Goal: Task Accomplishment & Management: Manage account settings

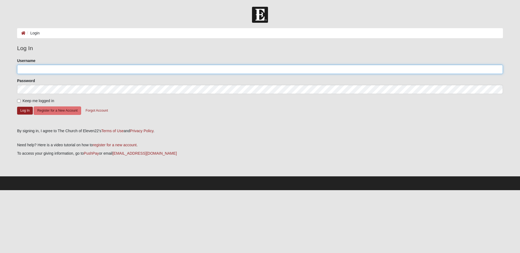
type input "[EMAIL_ADDRESS][DOMAIN_NAME]"
click at [34, 99] on span "Keep me logged in" at bounding box center [39, 101] width 32 height 4
click at [21, 99] on input "Keep me logged in" at bounding box center [19, 101] width 4 height 4
checkbox input "true"
click at [26, 111] on button "Log In" at bounding box center [25, 111] width 16 height 8
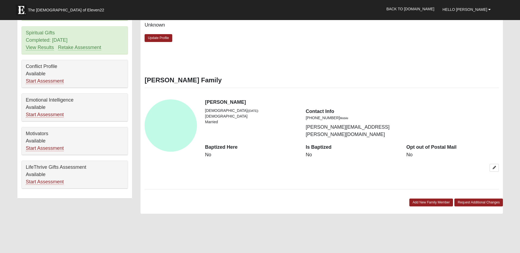
scroll to position [243, 0]
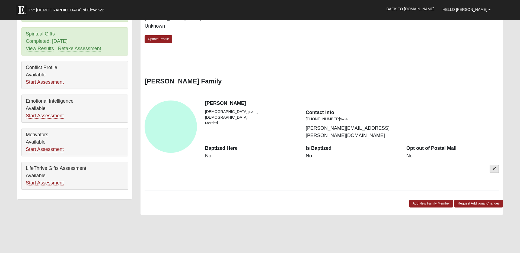
click at [494, 167] on icon at bounding box center [493, 168] width 3 height 3
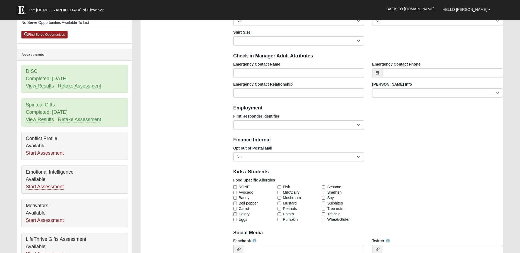
scroll to position [171, 0]
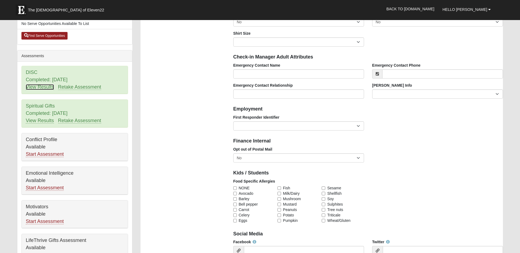
click at [39, 87] on link "View Results" at bounding box center [40, 87] width 28 height 6
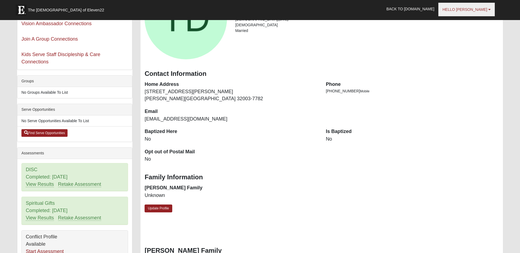
scroll to position [78, 0]
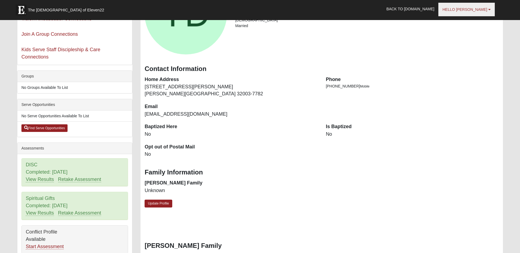
click at [479, 7] on span "Hello Tony" at bounding box center [464, 9] width 45 height 4
click at [472, 20] on link "My Account" at bounding box center [465, 21] width 43 height 7
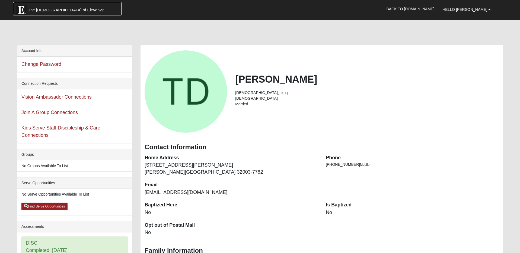
click at [57, 14] on link "The Church of Eleven22" at bounding box center [67, 9] width 108 height 14
click at [483, 11] on span "Hello Tony" at bounding box center [464, 9] width 45 height 4
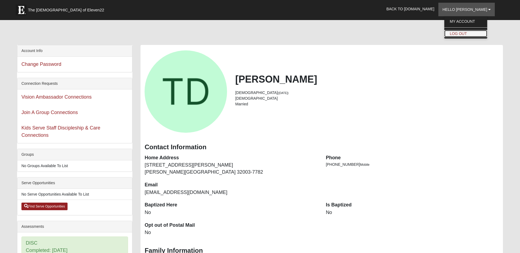
click at [481, 34] on link "Log Out" at bounding box center [465, 33] width 43 height 7
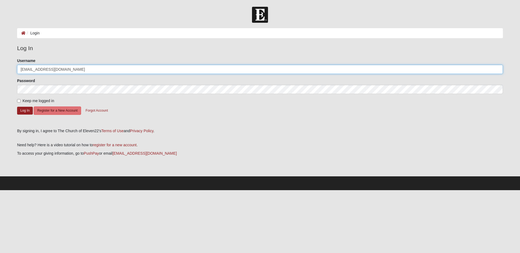
click at [80, 71] on input "tonydjax13@gmail.com" at bounding box center [260, 69] width 486 height 9
drag, startPoint x: 40, startPoint y: 69, endPoint x: 2, endPoint y: 68, distance: 38.3
click at [2, 68] on form "Log In Login Login Error Log In Please correct the following: Username tonydjax…" at bounding box center [260, 99] width 520 height 184
type input "[PERSON_NAME][EMAIL_ADDRESS][PERSON_NAME][DOMAIN_NAME]"
click at [23, 110] on button "Log In" at bounding box center [25, 111] width 16 height 8
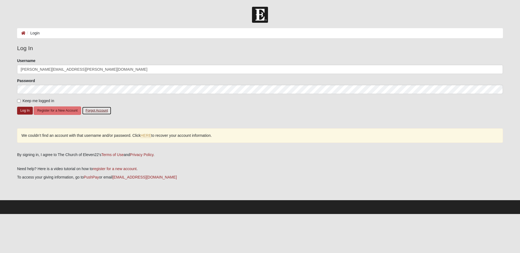
click at [103, 111] on button "Forgot Account" at bounding box center [96, 111] width 29 height 8
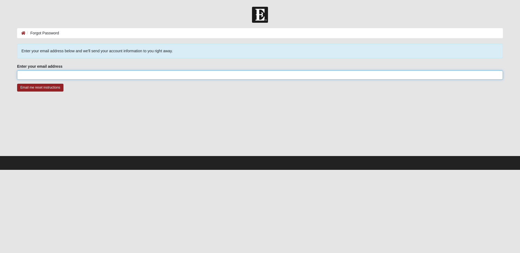
click at [78, 75] on input "Enter your email address" at bounding box center [260, 75] width 486 height 9
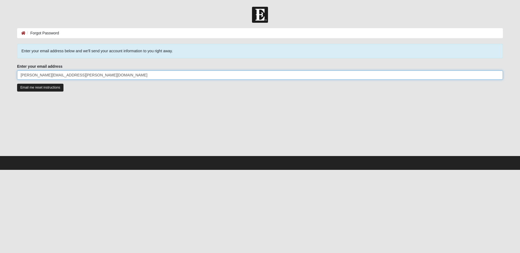
type input "[PERSON_NAME][EMAIL_ADDRESS][PERSON_NAME][DOMAIN_NAME]"
drag, startPoint x: 59, startPoint y: 87, endPoint x: 65, endPoint y: 91, distance: 6.8
click at [59, 87] on input "Email me reset instructions" at bounding box center [40, 88] width 46 height 8
